Goal: Transaction & Acquisition: Download file/media

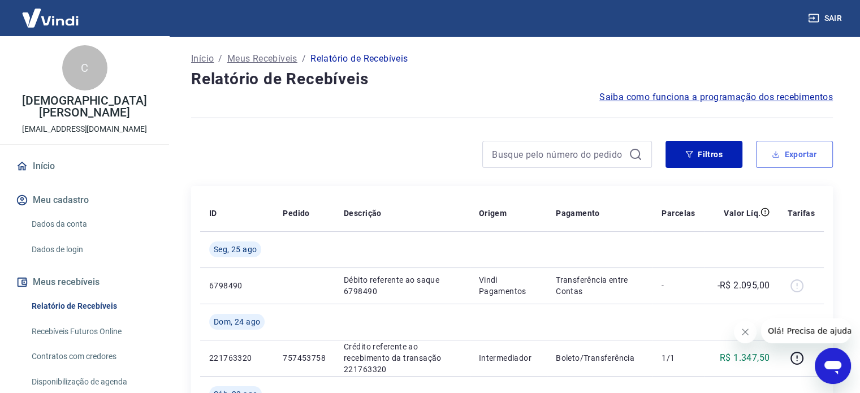
click at [793, 156] on button "Exportar" at bounding box center [794, 154] width 77 height 27
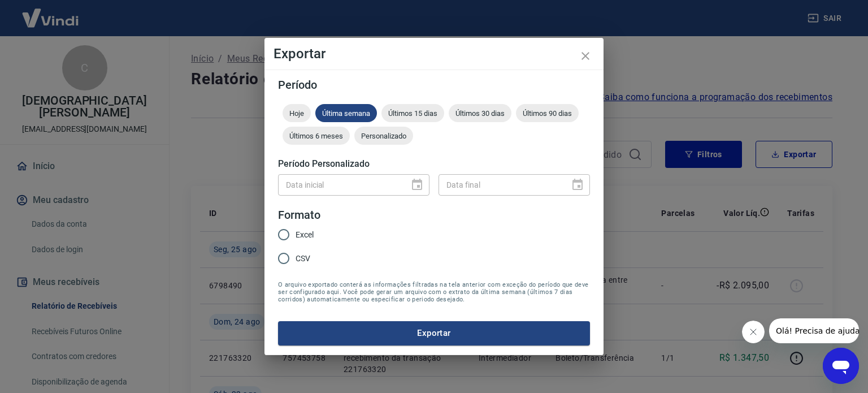
drag, startPoint x: 282, startPoint y: 229, endPoint x: 479, endPoint y: 349, distance: 230.3
click at [282, 229] on input "Excel" at bounding box center [284, 235] width 24 height 24
radio input "true"
drag, startPoint x: 472, startPoint y: 332, endPoint x: 608, endPoint y: 313, distance: 137.0
click at [472, 332] on button "Exportar" at bounding box center [434, 333] width 312 height 24
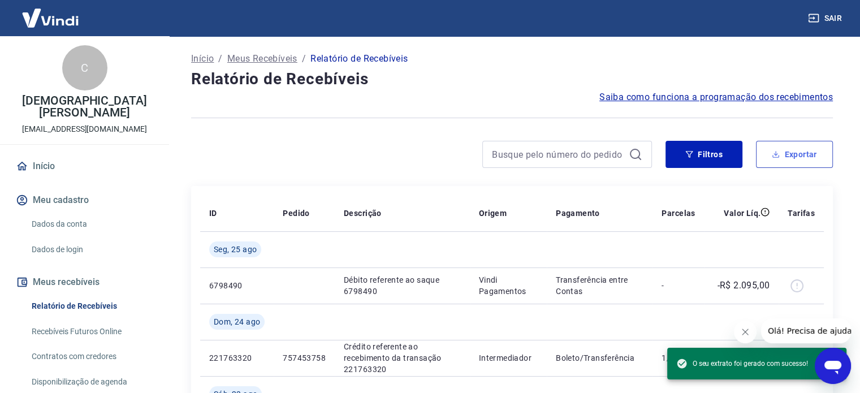
drag, startPoint x: 841, startPoint y: 129, endPoint x: 792, endPoint y: 155, distance: 56.1
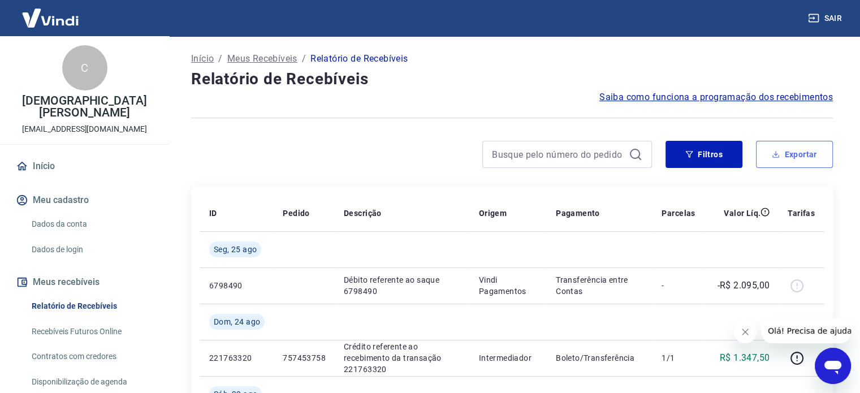
drag, startPoint x: 792, startPoint y: 155, endPoint x: 818, endPoint y: 162, distance: 26.7
click at [792, 155] on button "Exportar" at bounding box center [794, 154] width 77 height 27
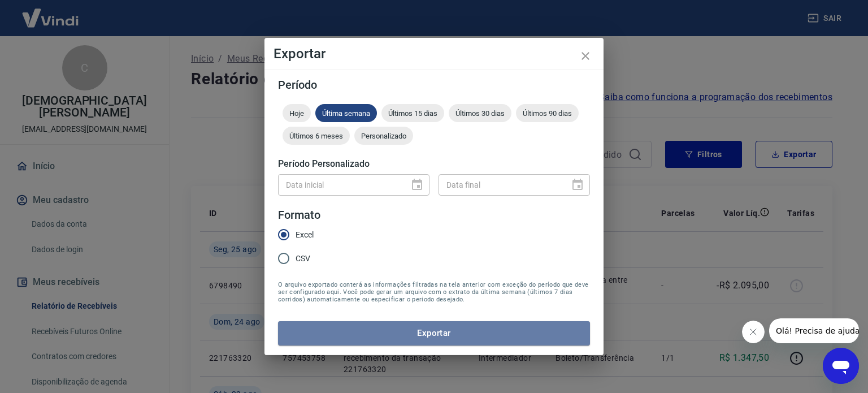
drag, startPoint x: 461, startPoint y: 331, endPoint x: 666, endPoint y: 266, distance: 215.4
click at [467, 327] on button "Exportar" at bounding box center [434, 333] width 312 height 24
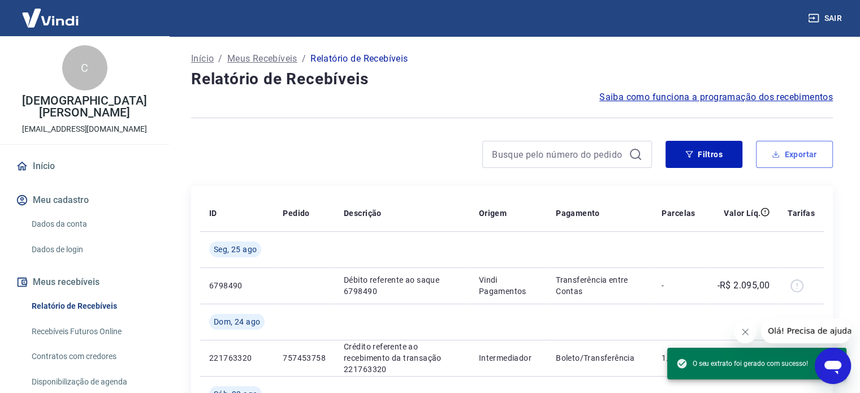
click at [790, 156] on button "Exportar" at bounding box center [794, 154] width 77 height 27
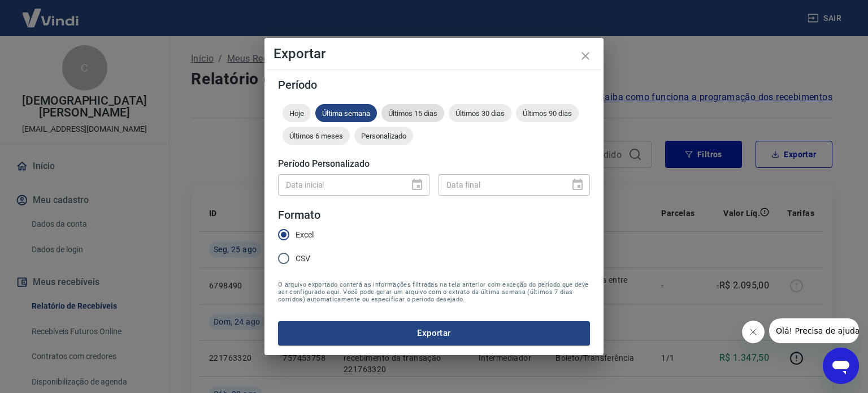
click at [405, 114] on span "Últimos 15 dias" at bounding box center [412, 113] width 63 height 8
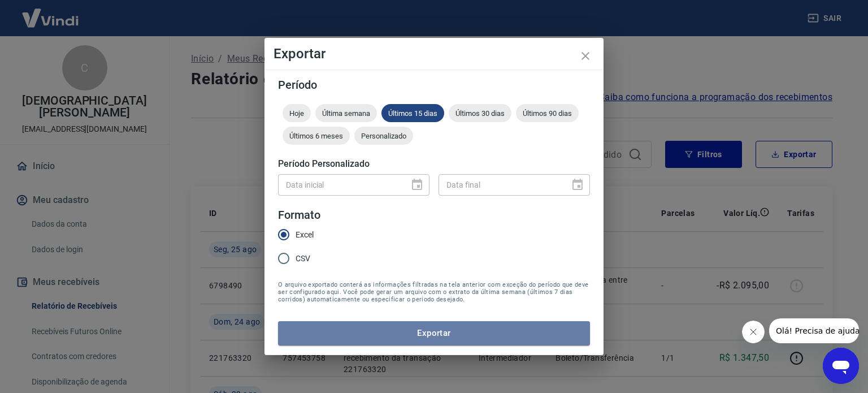
drag, startPoint x: 420, startPoint y: 336, endPoint x: 696, endPoint y: 300, distance: 278.7
click at [422, 334] on button "Exportar" at bounding box center [434, 333] width 312 height 24
